Goal: Information Seeking & Learning: Learn about a topic

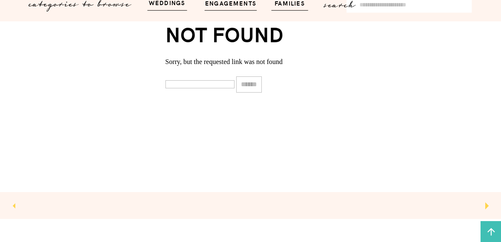
scroll to position [303, 0]
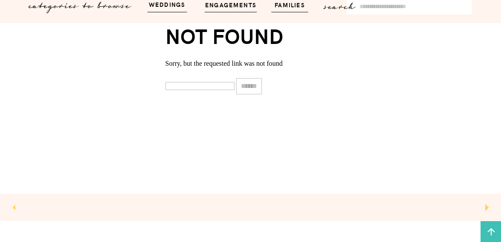
click at [234, 10] on div "let's get social contact blog info photo about home VIDEO wedding & engagement …" at bounding box center [250, 73] width 501 height 753
click at [235, 8] on h3 "engagements" at bounding box center [230, 5] width 57 height 10
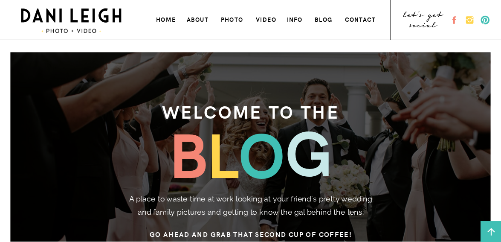
click at [361, 19] on h3 "contact" at bounding box center [361, 18] width 33 height 9
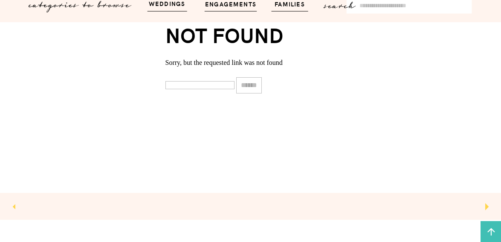
scroll to position [295, 0]
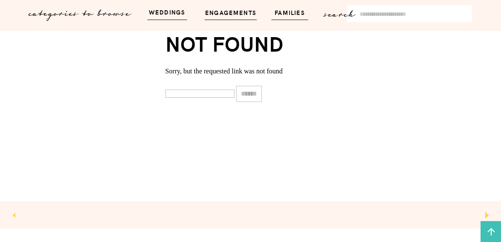
click at [379, 17] on input "Search for:" at bounding box center [413, 15] width 109 height 12
click at [109, 15] on p "categories to browse" at bounding box center [82, 11] width 107 height 10
click at [109, 16] on p "categories to browse" at bounding box center [82, 11] width 107 height 10
click at [164, 14] on h3 "weddings" at bounding box center [167, 12] width 50 height 10
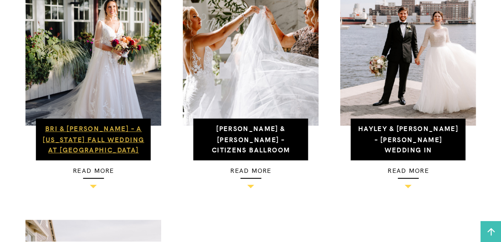
scroll to position [373, 0]
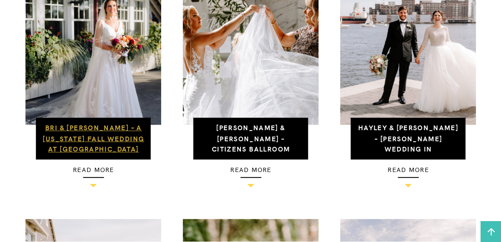
click at [98, 151] on link "Bri & [PERSON_NAME] – A [US_STATE] Fall Wedding at [GEOGRAPHIC_DATA]" at bounding box center [93, 137] width 101 height 31
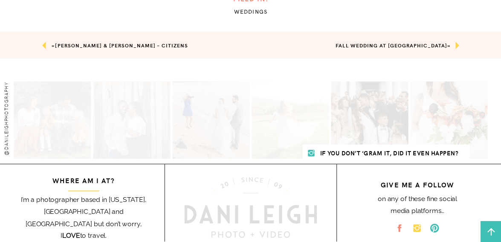
scroll to position [6212, 0]
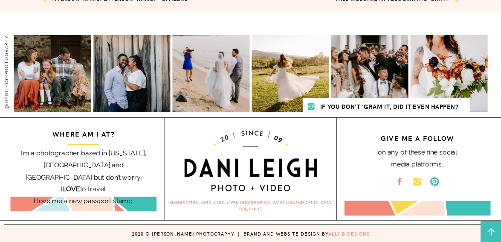
click at [220, 199] on h2 "[GEOGRAPHIC_DATA] | [US_STATE][GEOGRAPHIC_DATA] | [GEOGRAPHIC_DATA][US_STATE]" at bounding box center [250, 203] width 171 height 9
click at [106, 182] on h2 "I’m a photographer based in Maryland, DC and Northern VA but don’t worry, I LOV…" at bounding box center [83, 165] width 145 height 34
click at [492, 231] on icon at bounding box center [491, 231] width 11 height 11
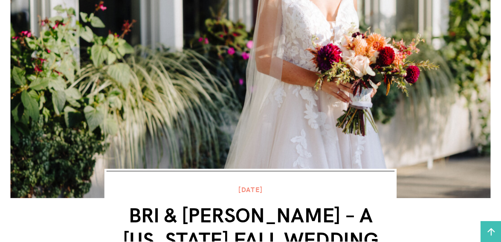
scroll to position [0, 0]
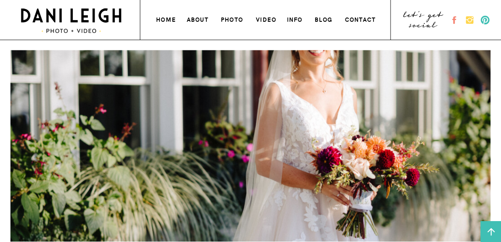
click at [190, 18] on h3 "about" at bounding box center [198, 18] width 23 height 9
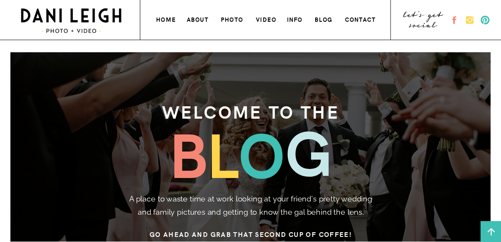
click at [367, 22] on h3 "contact" at bounding box center [361, 18] width 33 height 9
click at [295, 19] on h3 "info" at bounding box center [295, 18] width 17 height 9
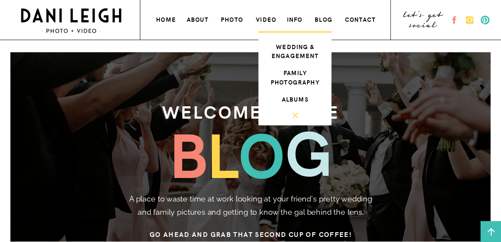
click at [320, 20] on h3 "blog" at bounding box center [325, 18] width 20 height 9
click at [194, 18] on h3 "about" at bounding box center [198, 18] width 23 height 9
